Goal: Task Accomplishment & Management: Use online tool/utility

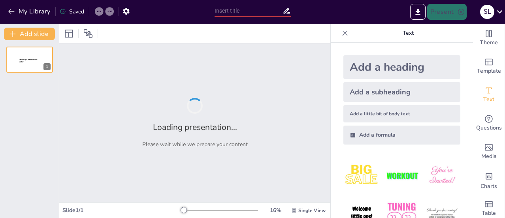
type input "Dividir y Vencer: Comprendiendo el Método Merge Sort"
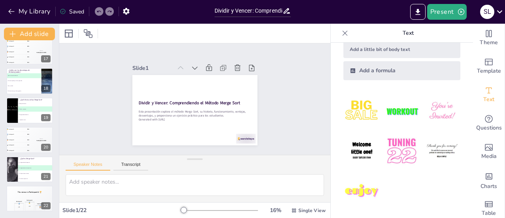
scroll to position [65, 0]
click at [343, 152] on img at bounding box center [361, 150] width 37 height 37
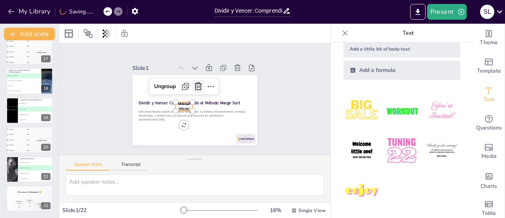
click at [193, 83] on icon at bounding box center [195, 85] width 11 height 11
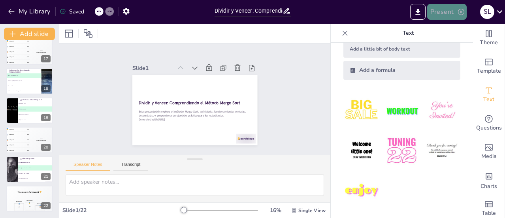
click at [446, 7] on button "Present" at bounding box center [446, 12] width 39 height 16
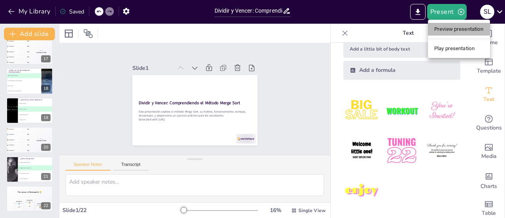
click at [447, 23] on li "Preview presentation" at bounding box center [459, 29] width 62 height 13
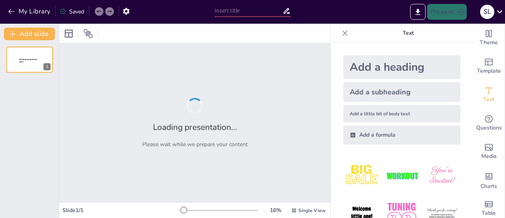
type input "Dividir y Vencer: Comprendiendo el Método Merge Sort"
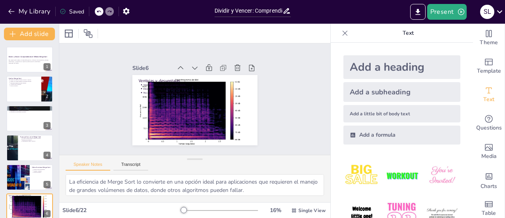
type textarea "La visualización es una herramienta poderosa para entender algoritmos complejos…"
